Goal: Task Accomplishment & Management: Complete application form

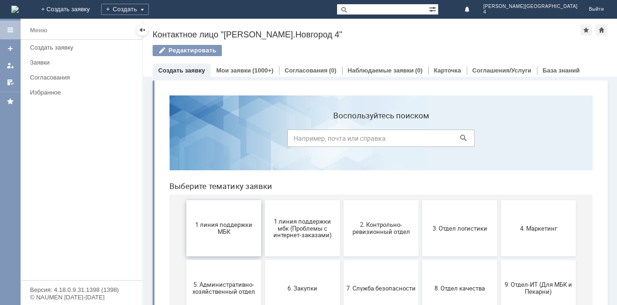
click at [221, 236] on button "1 линия поддержки МБК" at bounding box center [223, 228] width 75 height 56
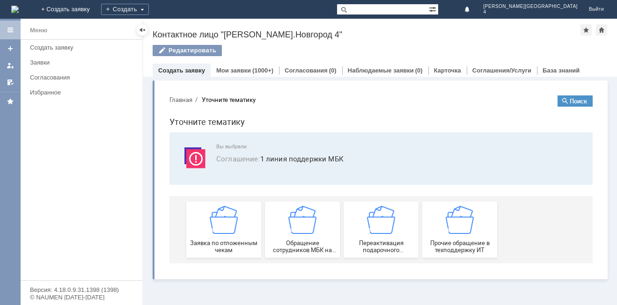
click at [221, 236] on div "Заявка по отложенным чекам" at bounding box center [223, 230] width 69 height 48
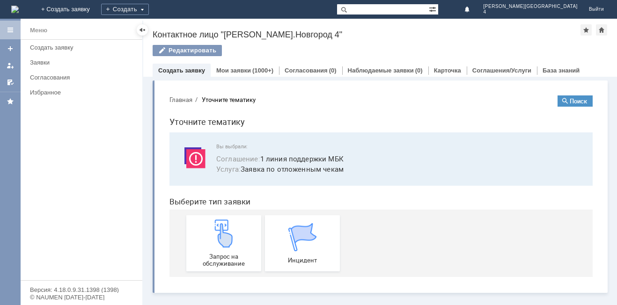
click at [221, 236] on img at bounding box center [224, 234] width 28 height 28
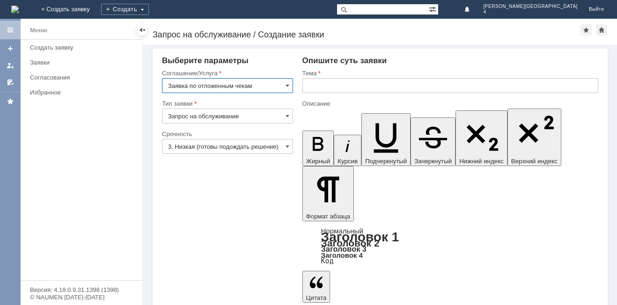
click at [315, 88] on input "text" at bounding box center [450, 85] width 296 height 15
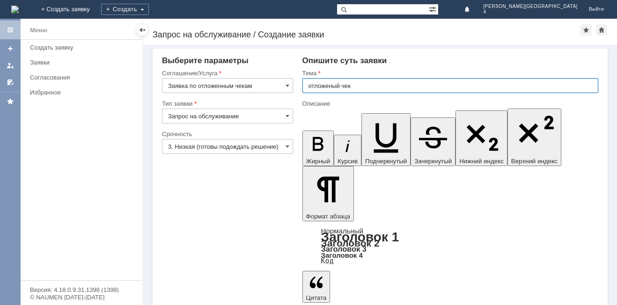
click at [329, 87] on input "отложеный чек" at bounding box center [450, 85] width 296 height 15
click at [367, 88] on input "отложенный чек" at bounding box center [450, 85] width 296 height 15
type input "отложенный чек"
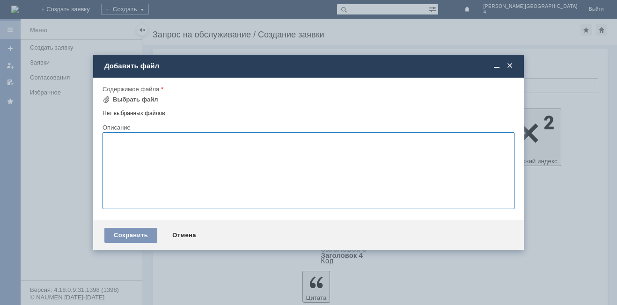
click at [134, 160] on textarea at bounding box center [309, 170] width 412 height 77
click at [128, 141] on textarea "кондиуионер" at bounding box center [309, 170] width 412 height 77
click at [151, 140] on textarea "кондиционер" at bounding box center [309, 170] width 412 height 77
type textarea "кондиционер для белья 1 шт."
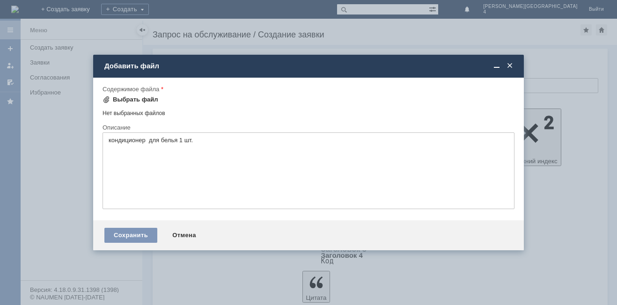
click at [105, 100] on span at bounding box center [106, 99] width 7 height 7
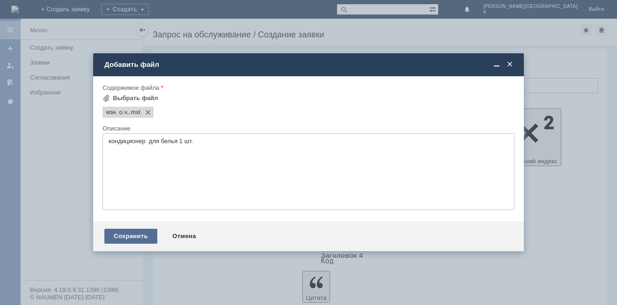
click at [142, 233] on div "Сохранить" at bounding box center [130, 236] width 53 height 15
